Goal: Use online tool/utility

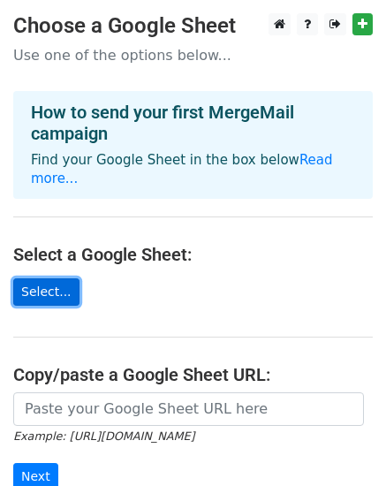
click at [49, 279] on link "Select..." at bounding box center [46, 292] width 66 height 27
click at [56, 279] on link "Select..." at bounding box center [46, 292] width 66 height 27
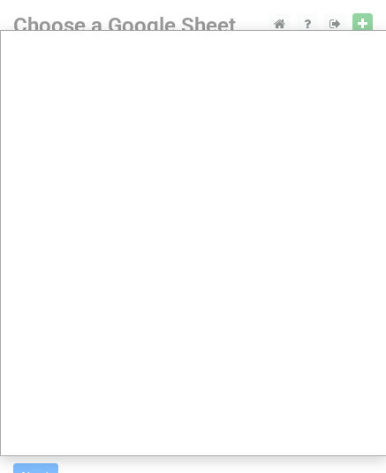
click at [359, 24] on div at bounding box center [193, 354] width 386 height 708
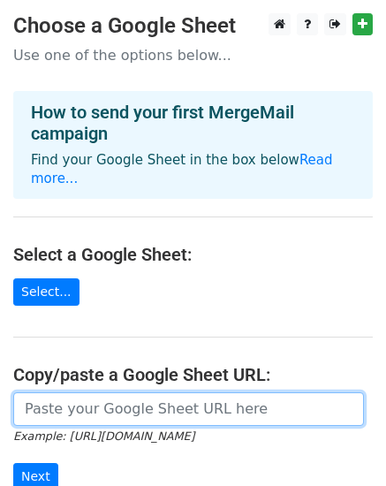
click at [173, 393] on input "url" at bounding box center [188, 410] width 351 height 34
paste input "https://docs.google.com/spreadsheets/d/1xqlY-WowvEQqyBfr-BFRHL0Tfj4hvhssHD62ZwB…"
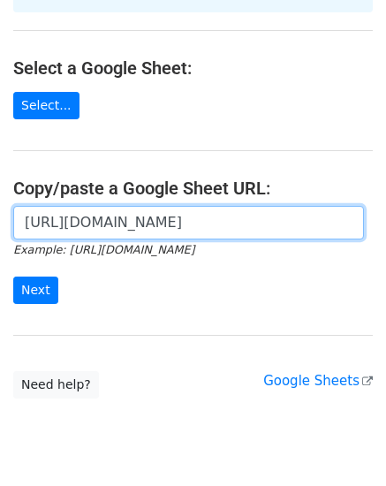
scroll to position [222, 0]
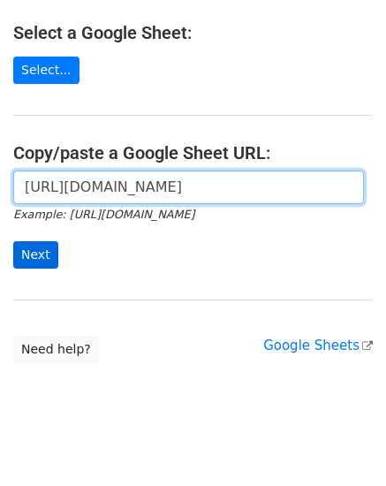
type input "https://docs.google.com/spreadsheets/d/1xqlY-WowvEQqyBfr-BFRHL0Tfj4hvhssHD62ZwB…"
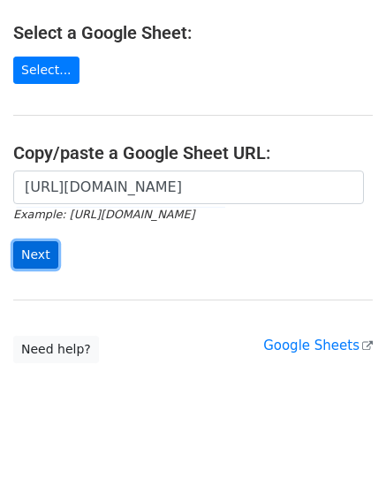
scroll to position [0, 0]
click at [33, 241] on input "Next" at bounding box center [35, 254] width 45 height 27
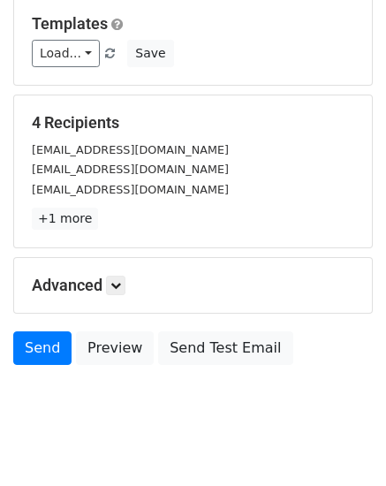
scroll to position [265, 0]
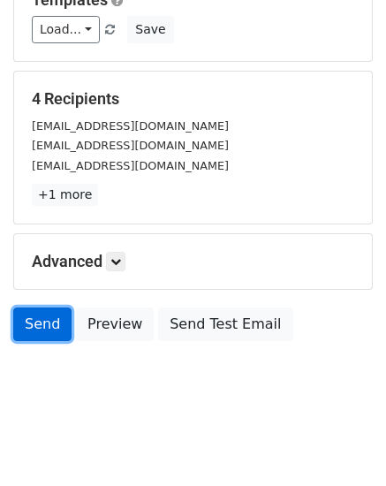
click at [45, 321] on link "Send" at bounding box center [42, 325] width 58 height 34
